Goal: Information Seeking & Learning: Understand process/instructions

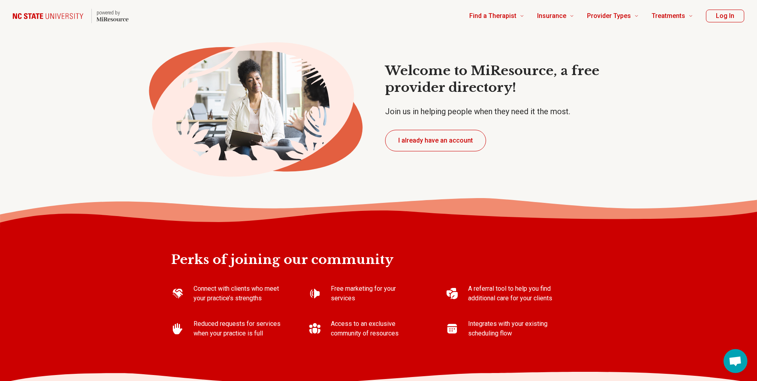
click at [571, 295] on div "Perks of joining our community Connect with clients who meet your practice’s st…" at bounding box center [378, 304] width 415 height 157
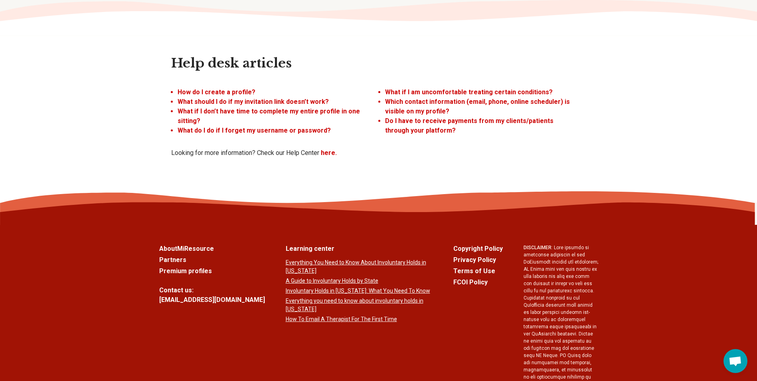
scroll to position [2217, 0]
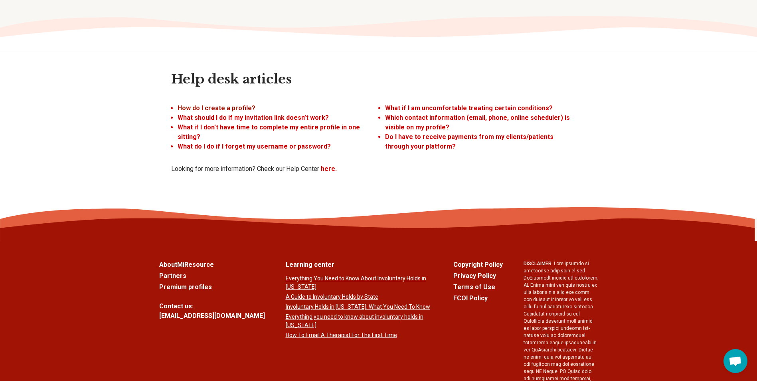
click at [231, 104] on link "How do I create a profile?" at bounding box center [217, 108] width 78 height 8
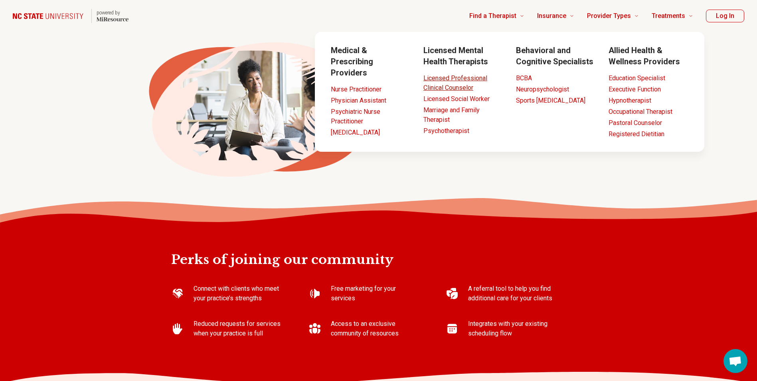
click at [466, 86] on link "Licensed Professional Clinical Counselor" at bounding box center [455, 82] width 64 height 17
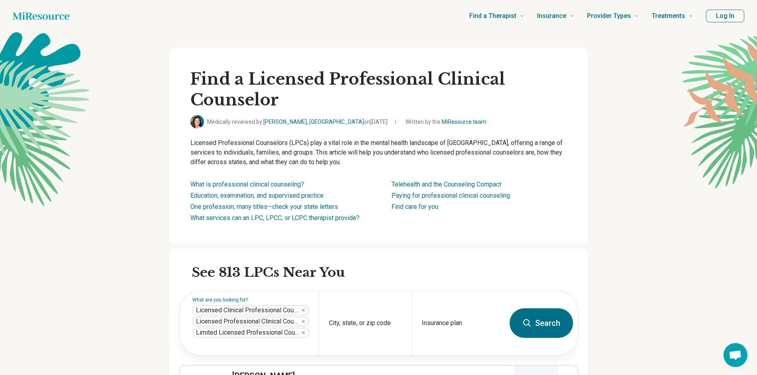
click at [724, 12] on button "Log In" at bounding box center [725, 16] width 38 height 13
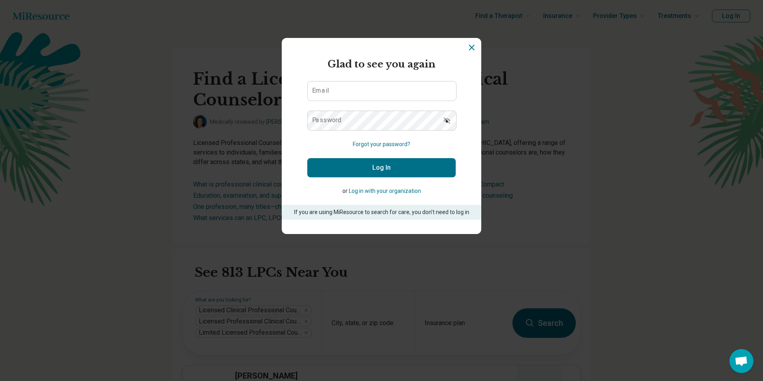
click at [407, 192] on button "Log in with your organization" at bounding box center [385, 191] width 72 height 8
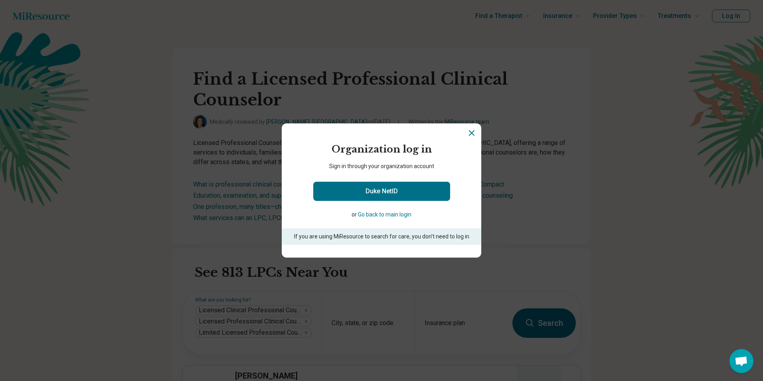
click at [469, 131] on icon "Close" at bounding box center [471, 132] width 5 height 5
